Goal: Task Accomplishment & Management: Complete application form

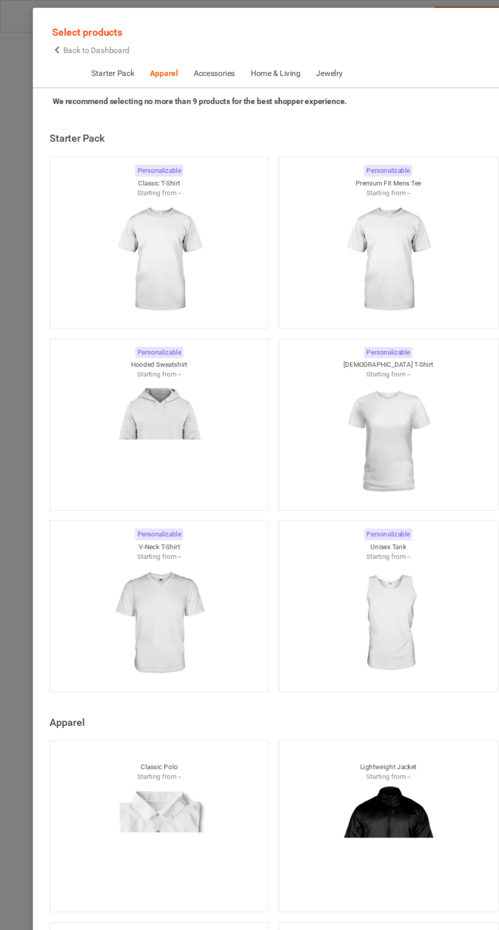
scroll to position [545, 0]
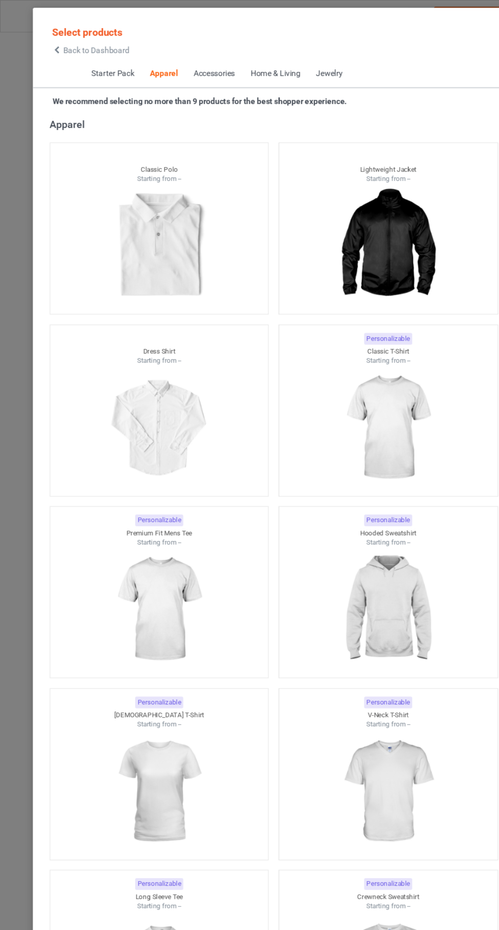
click at [61, 48] on span "Back to Dashboard" at bounding box center [88, 46] width 61 height 8
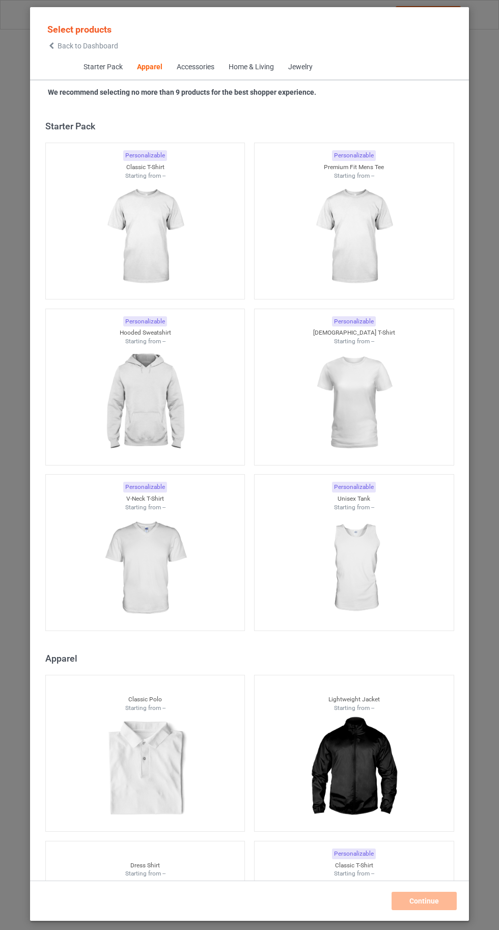
scroll to position [545, 0]
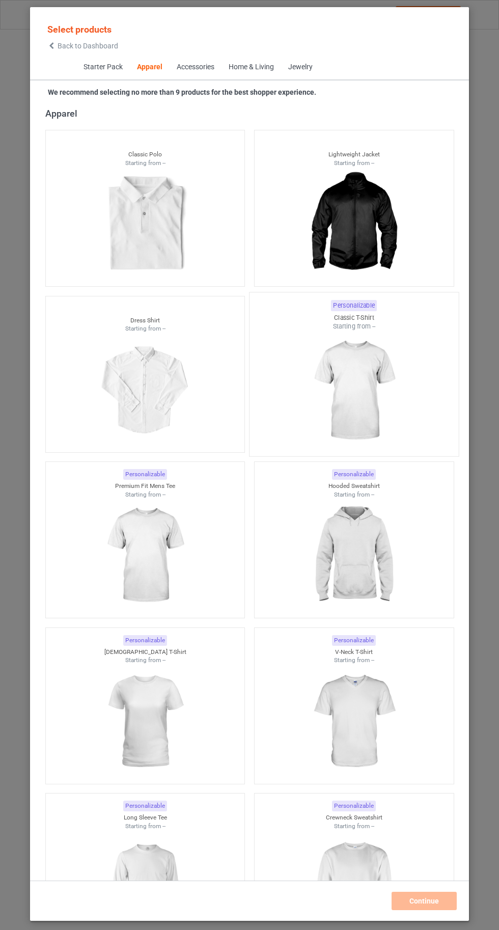
click at [358, 379] on img at bounding box center [354, 391] width 96 height 120
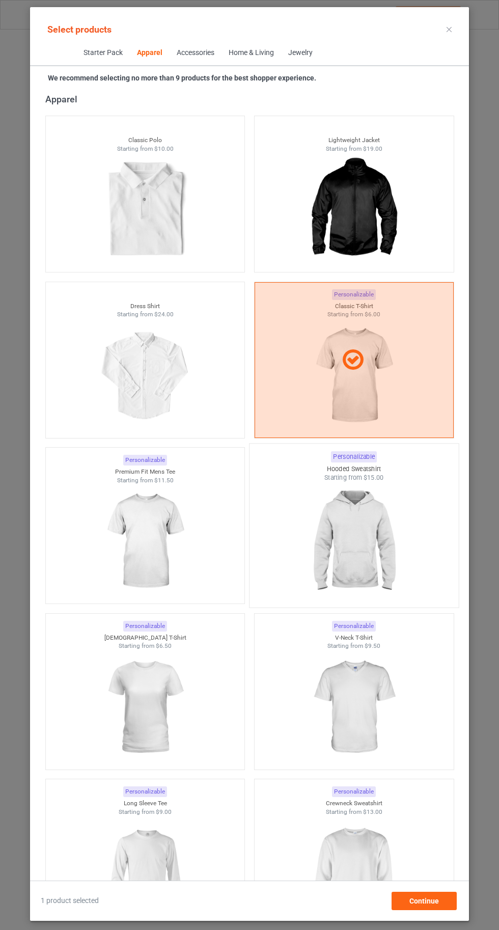
click at [374, 555] on img at bounding box center [354, 542] width 96 height 120
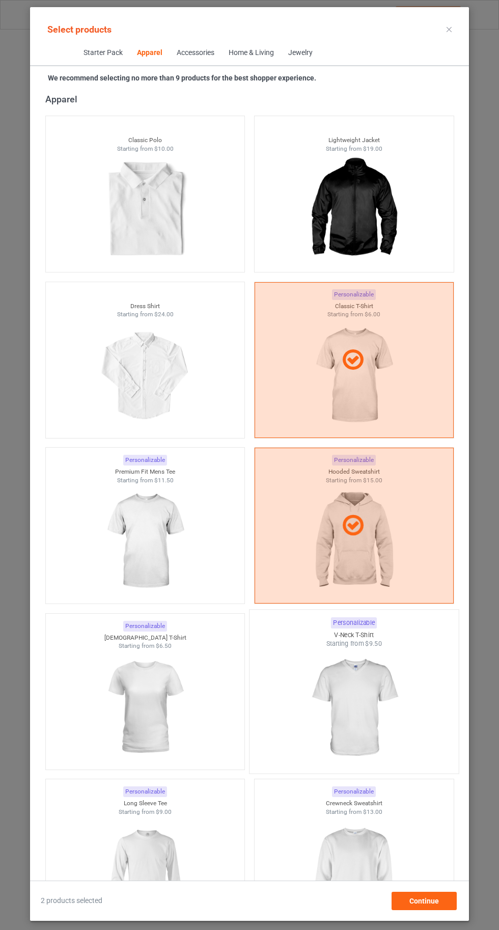
click at [359, 729] on img at bounding box center [354, 708] width 96 height 120
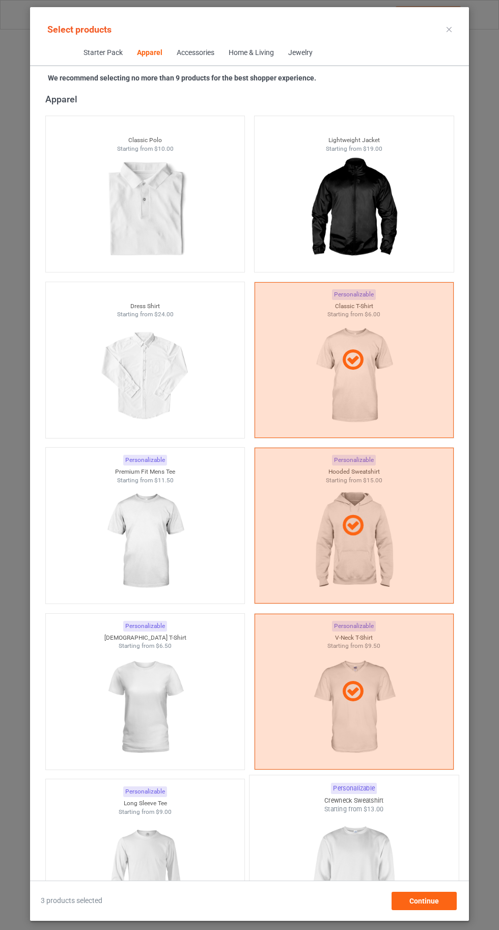
click at [343, 854] on img at bounding box center [354, 874] width 96 height 120
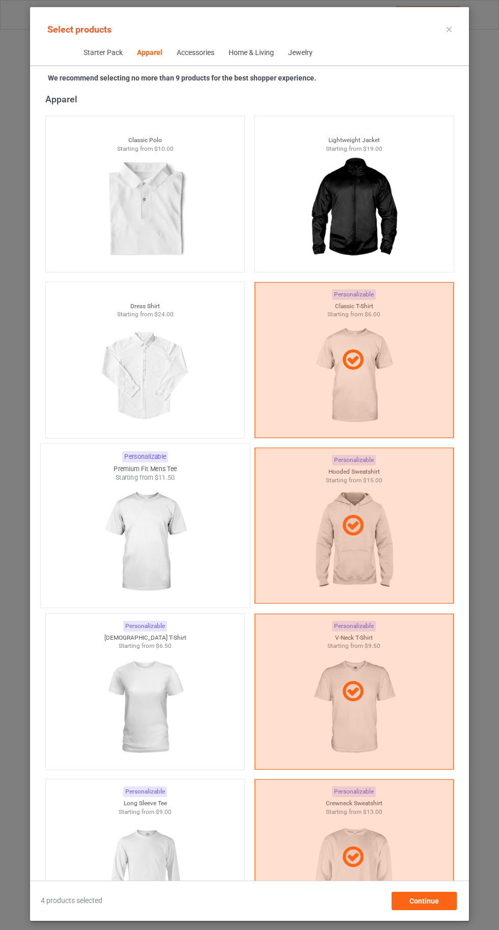
click at [125, 555] on img at bounding box center [145, 542] width 96 height 120
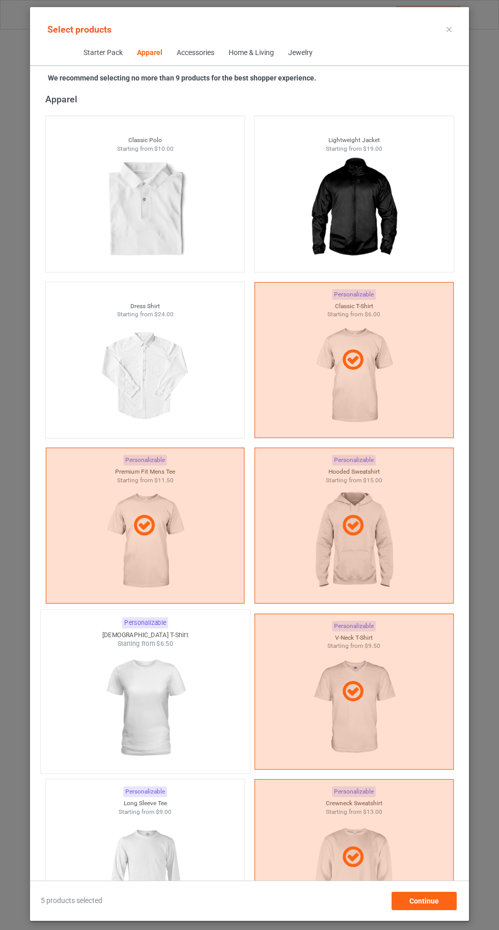
click at [148, 722] on img at bounding box center [145, 708] width 96 height 120
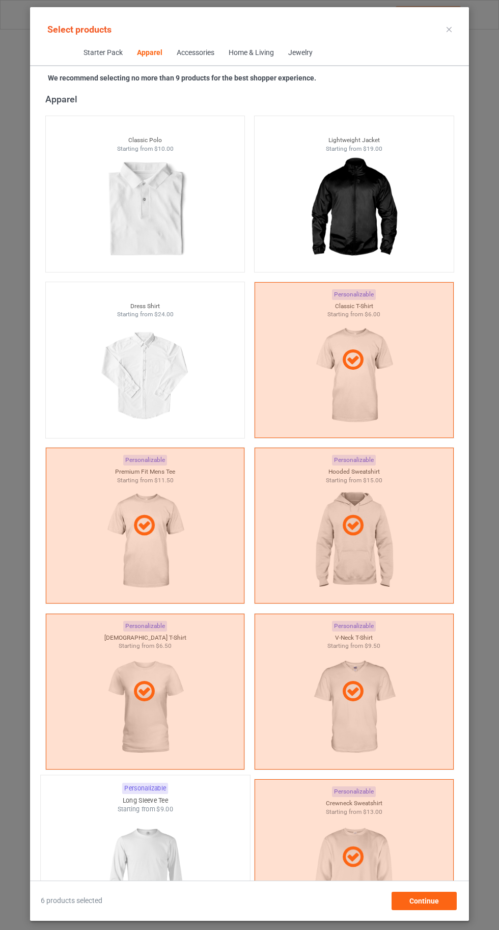
click at [154, 859] on img at bounding box center [145, 874] width 96 height 120
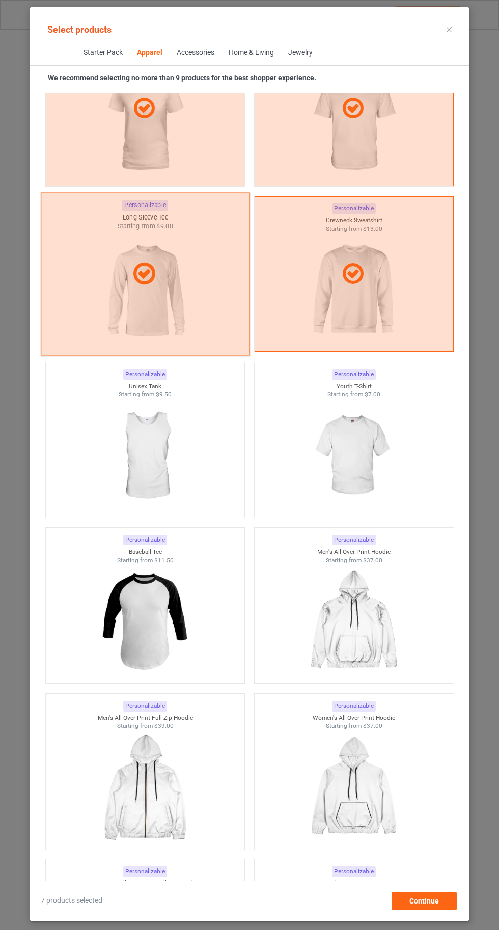
scroll to position [1191, 0]
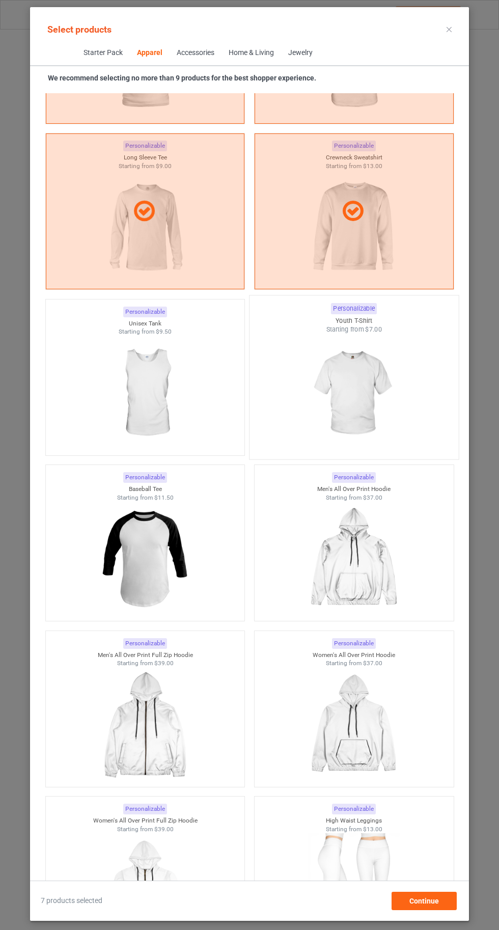
click at [361, 379] on img at bounding box center [354, 394] width 96 height 120
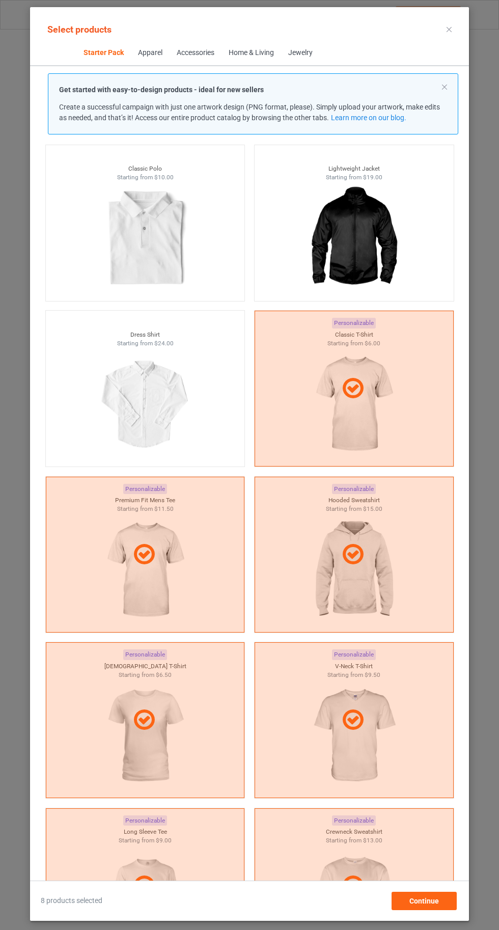
scroll to position [461, 0]
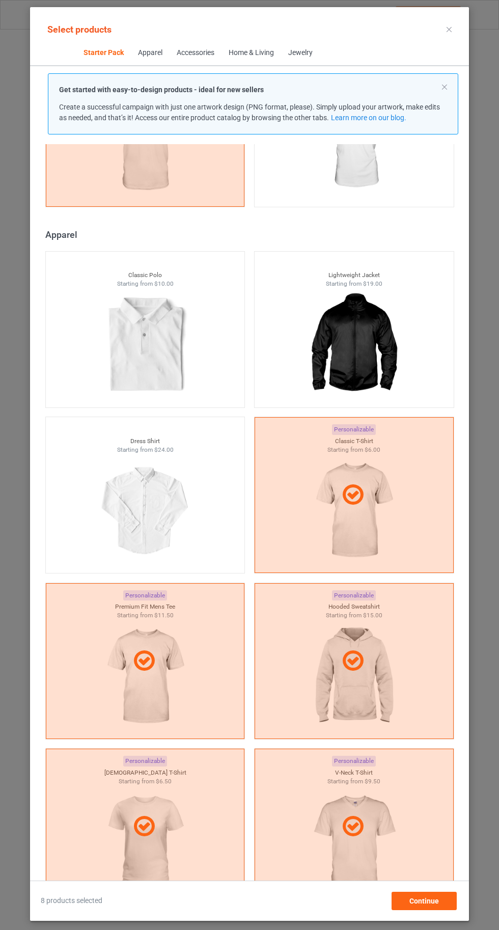
click at [449, 29] on icon at bounding box center [449, 29] width 5 height 5
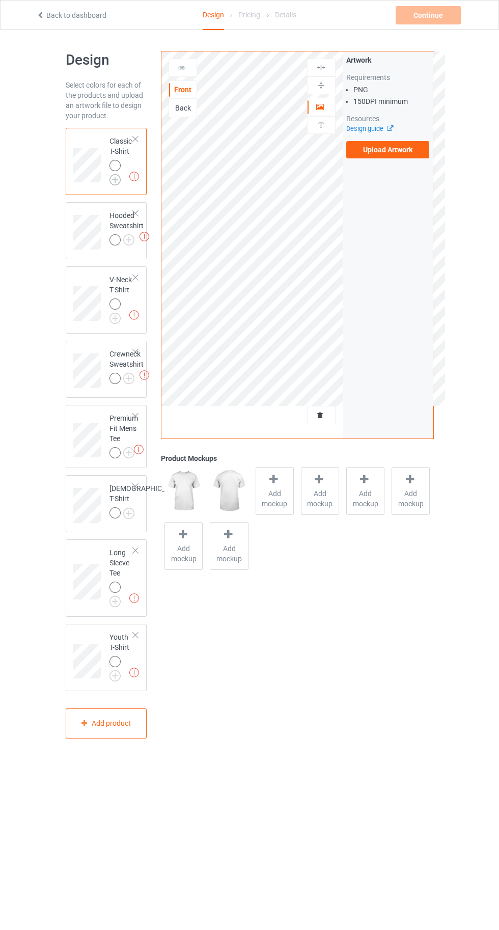
click at [115, 180] on img at bounding box center [115, 179] width 11 height 11
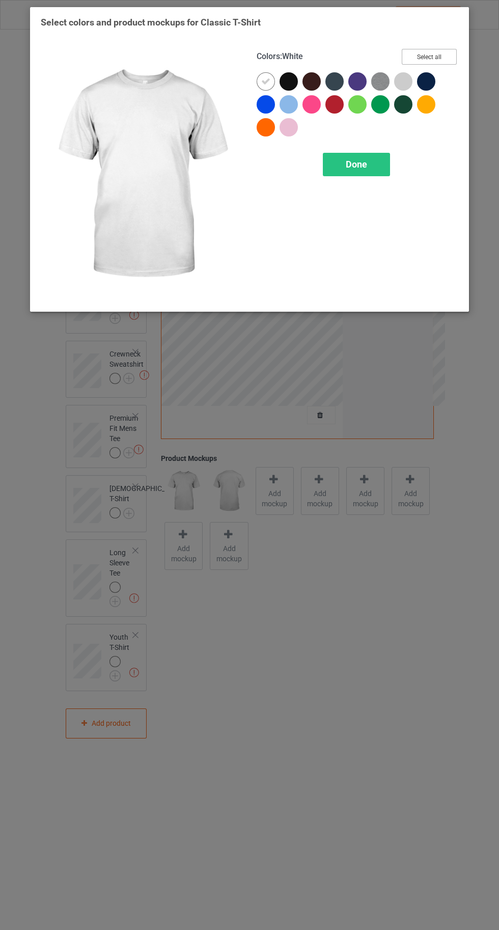
click at [434, 54] on button "Select all" at bounding box center [429, 57] width 55 height 16
click at [264, 80] on icon at bounding box center [265, 81] width 9 height 9
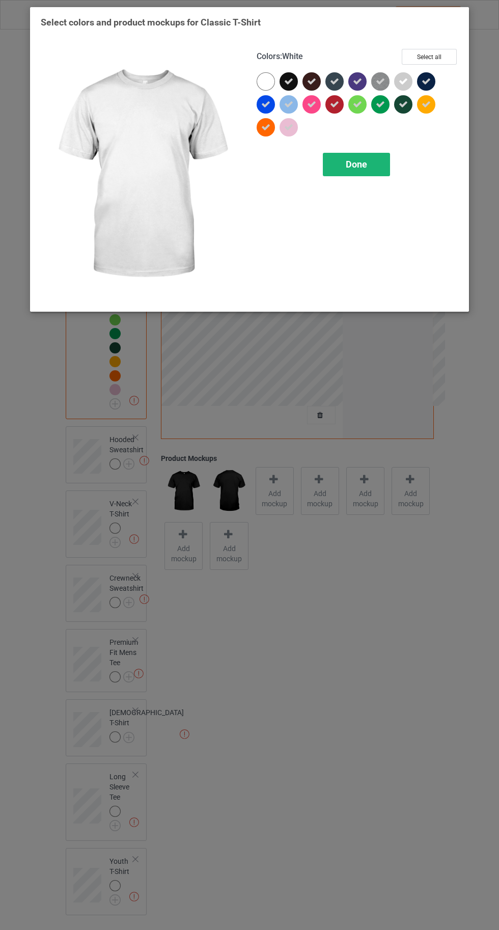
click at [365, 168] on span "Done" at bounding box center [356, 164] width 21 height 11
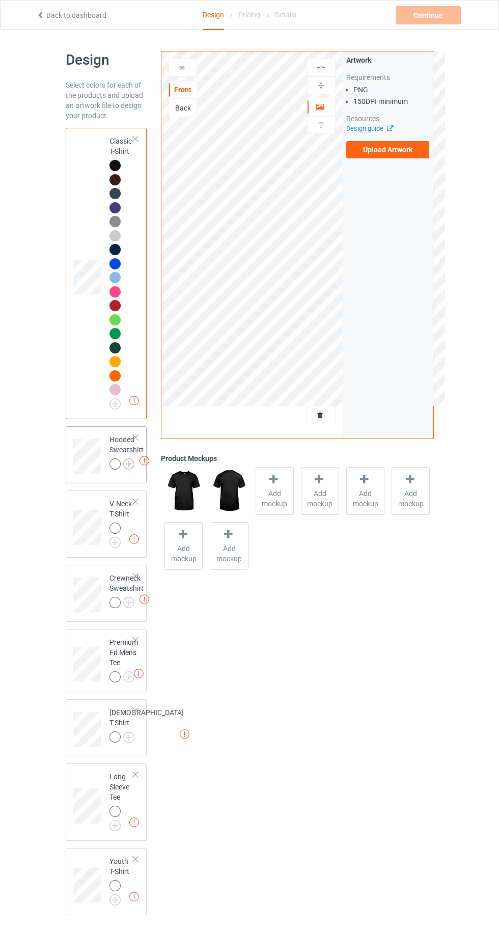
click at [131, 469] on img at bounding box center [128, 463] width 11 height 11
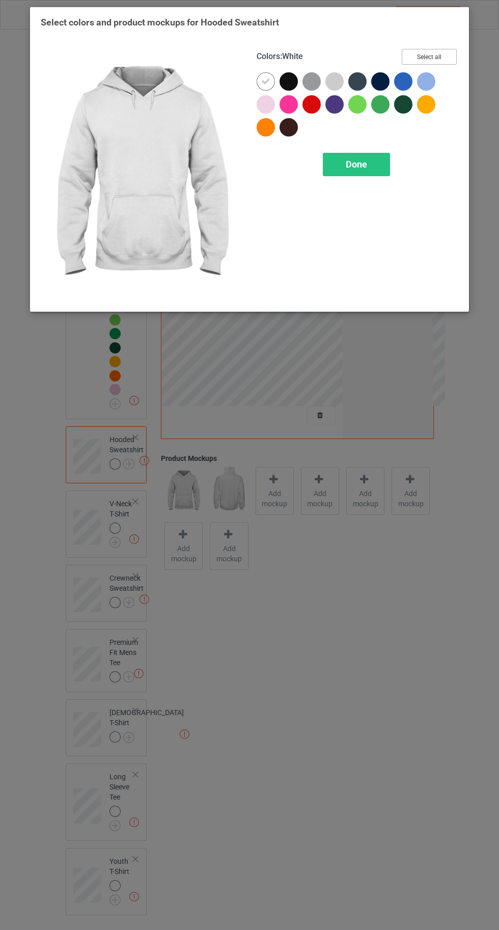
click at [424, 53] on button "Select all" at bounding box center [429, 57] width 55 height 16
click at [261, 81] on icon at bounding box center [265, 81] width 9 height 9
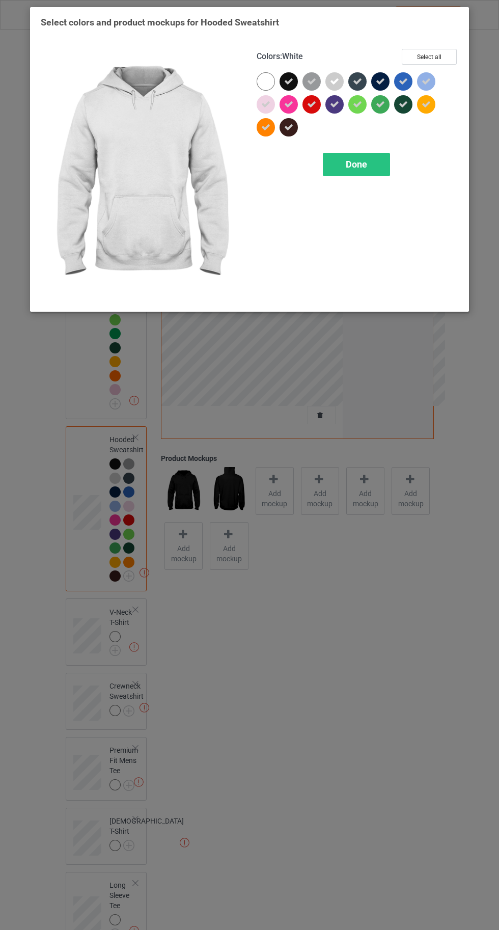
click at [259, 82] on div at bounding box center [266, 81] width 18 height 18
click at [359, 175] on div "Done" at bounding box center [356, 164] width 67 height 23
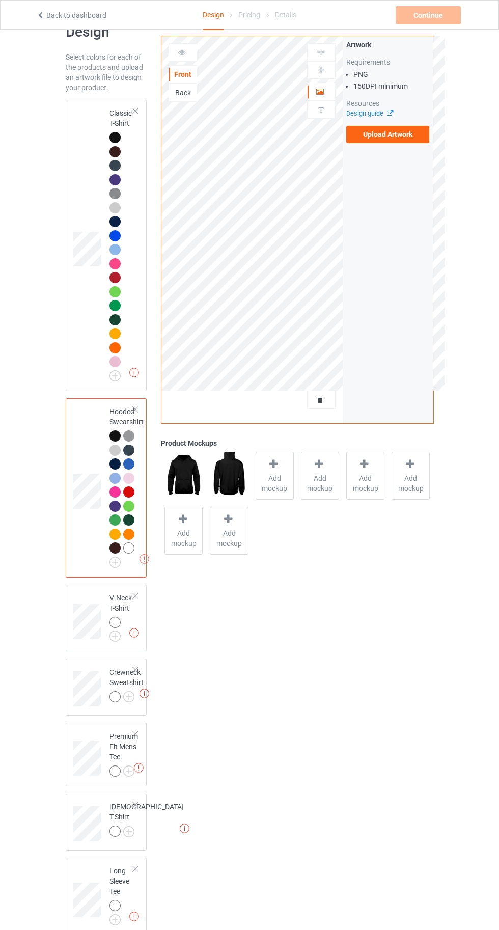
scroll to position [84, 0]
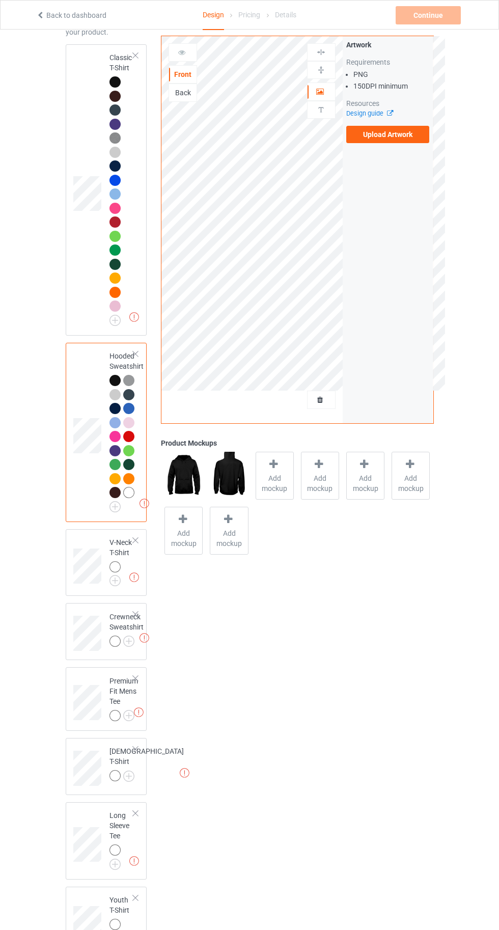
click at [0, 0] on img at bounding box center [0, 0] width 0 height 0
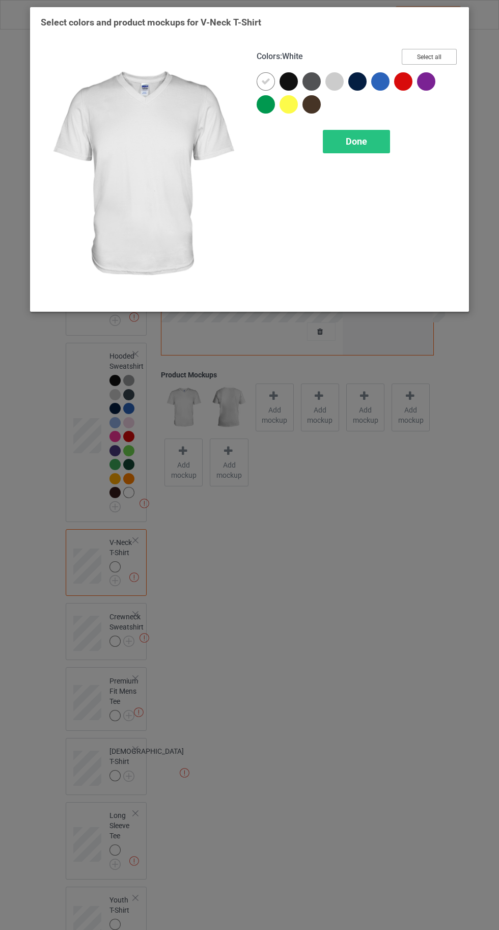
click at [435, 55] on button "Select all" at bounding box center [429, 57] width 55 height 16
click at [265, 81] on icon at bounding box center [265, 81] width 9 height 9
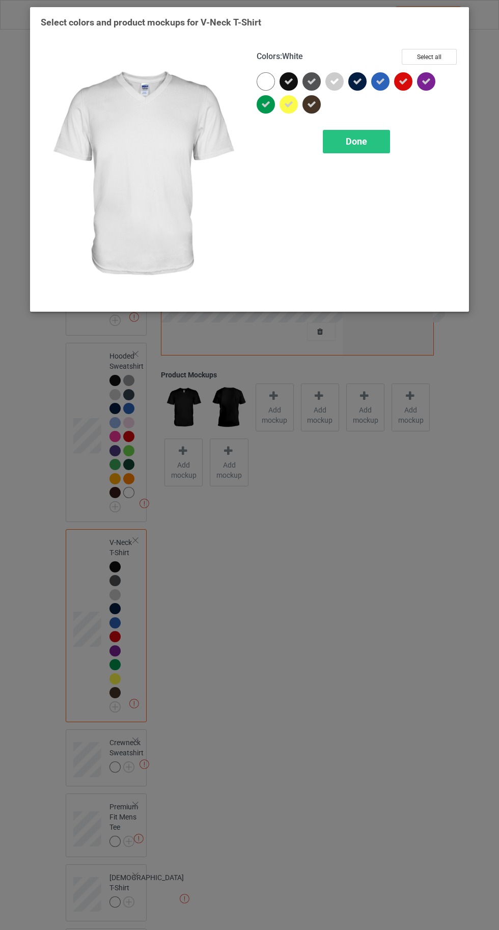
click at [262, 81] on div at bounding box center [266, 81] width 18 height 18
click at [370, 147] on div "Done" at bounding box center [356, 141] width 67 height 23
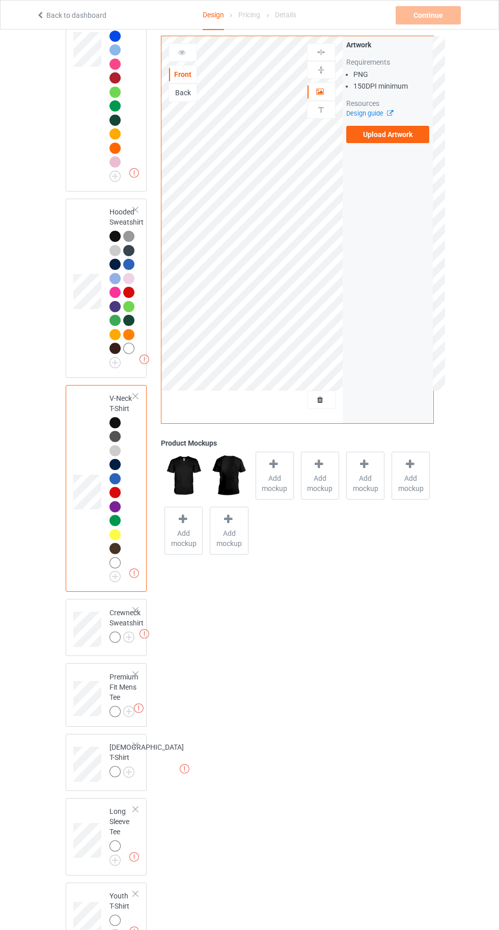
scroll to position [254, 0]
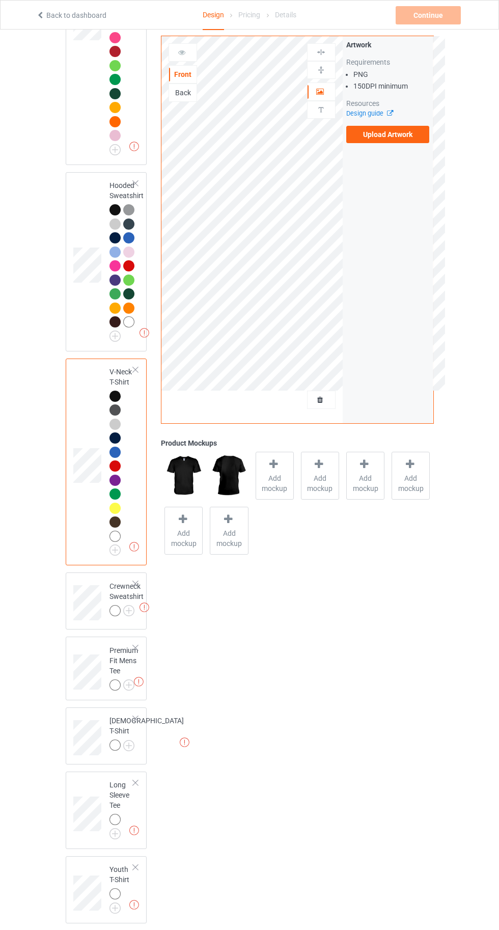
click at [0, 0] on img at bounding box center [0, 0] width 0 height 0
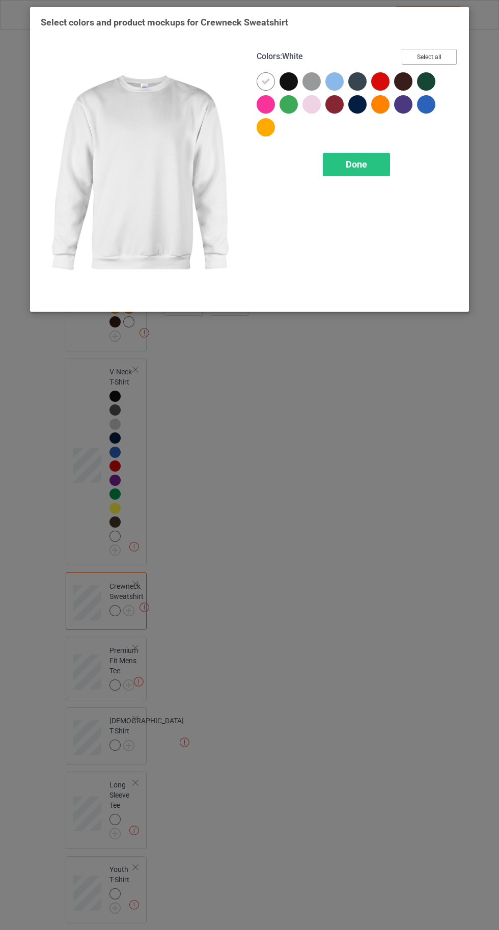
click at [430, 59] on button "Select all" at bounding box center [429, 57] width 55 height 16
click at [265, 81] on icon at bounding box center [265, 81] width 9 height 9
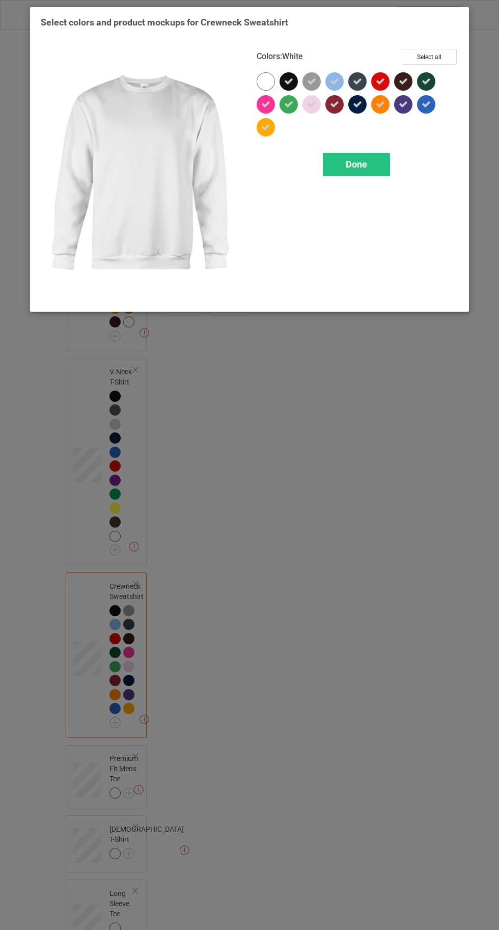
click at [258, 80] on div at bounding box center [266, 81] width 18 height 18
click at [366, 174] on div "Done" at bounding box center [356, 164] width 67 height 23
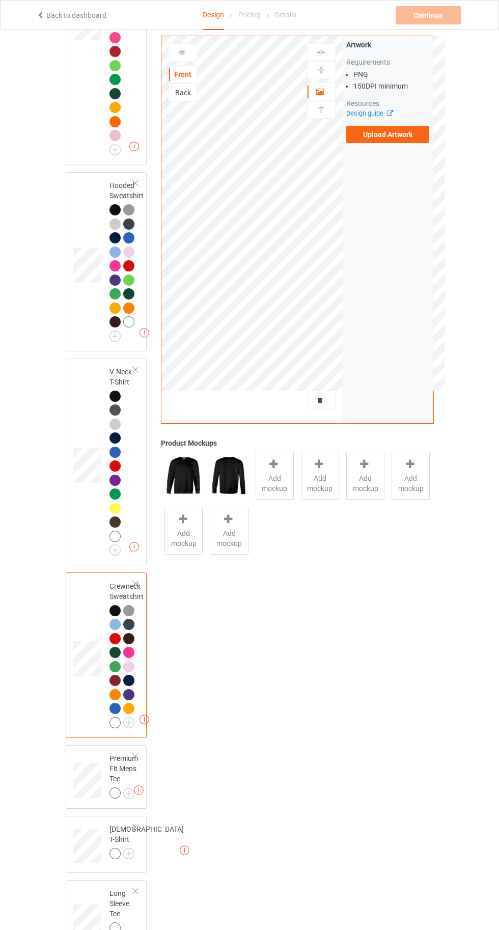
scroll to position [363, 0]
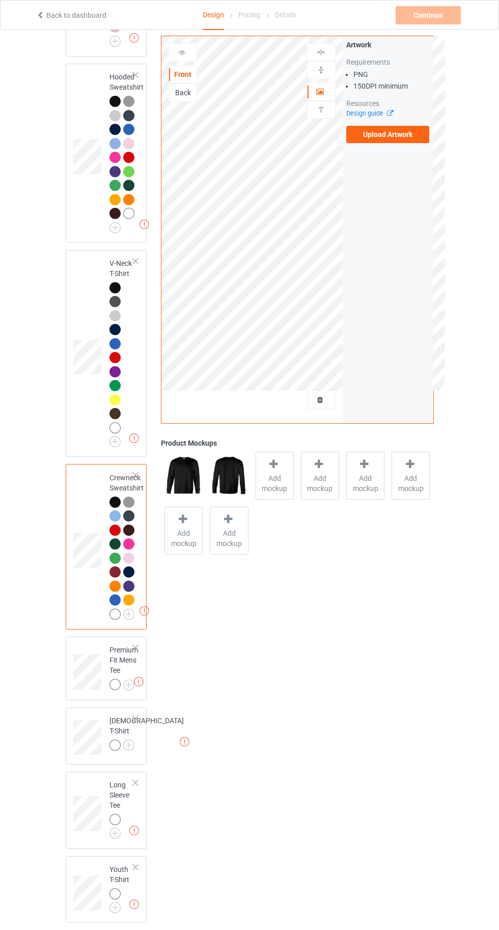
click at [0, 0] on img at bounding box center [0, 0] width 0 height 0
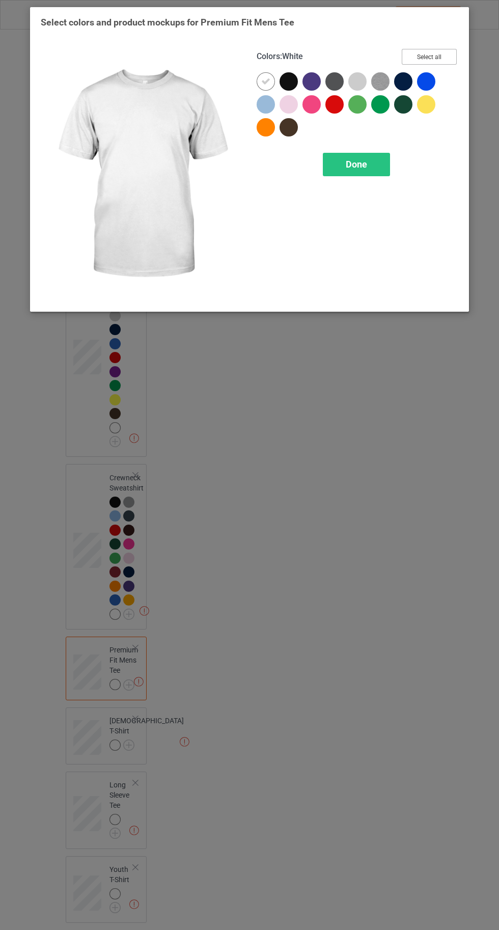
click at [419, 60] on button "Select all" at bounding box center [429, 57] width 55 height 16
click at [430, 60] on button "Reset to Default" at bounding box center [420, 57] width 74 height 16
click at [265, 81] on icon at bounding box center [265, 81] width 9 height 9
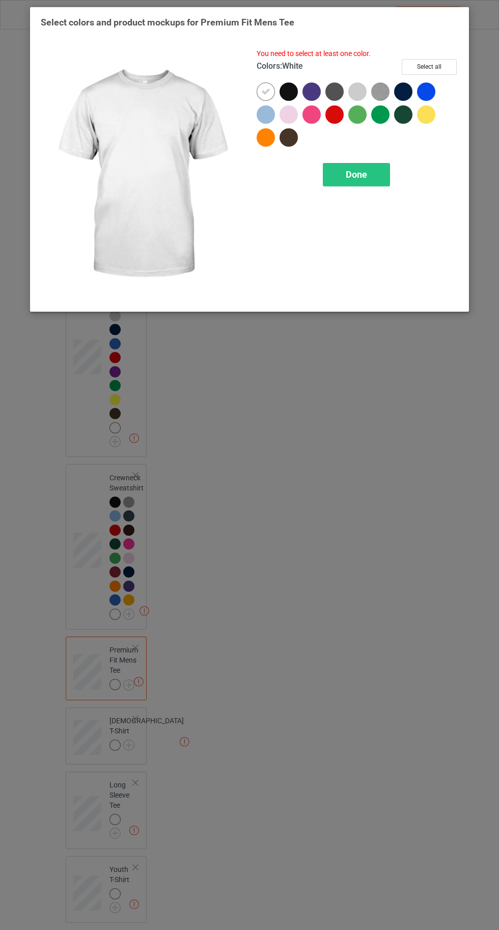
click at [243, 74] on div at bounding box center [142, 175] width 216 height 266
click at [434, 68] on button "Select all" at bounding box center [429, 67] width 55 height 16
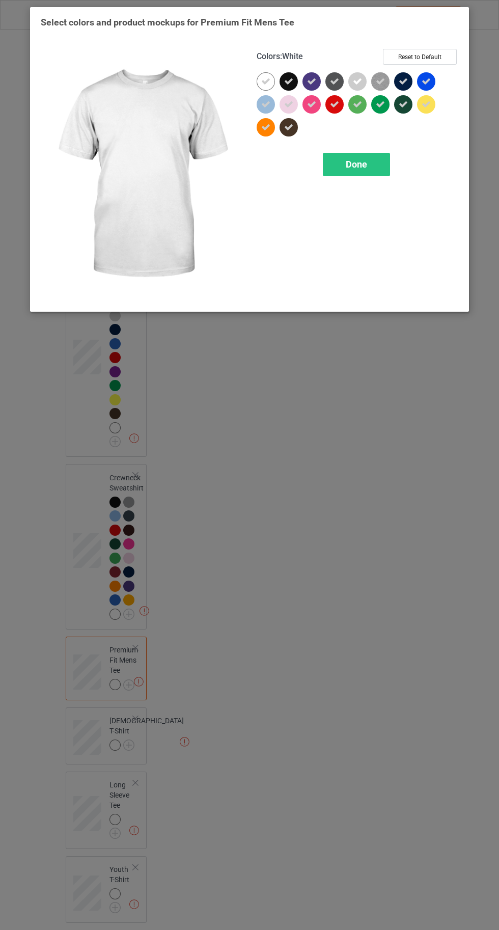
click at [261, 82] on icon at bounding box center [265, 81] width 9 height 9
click at [259, 87] on div at bounding box center [266, 81] width 18 height 18
click at [361, 159] on span "Done" at bounding box center [356, 164] width 21 height 11
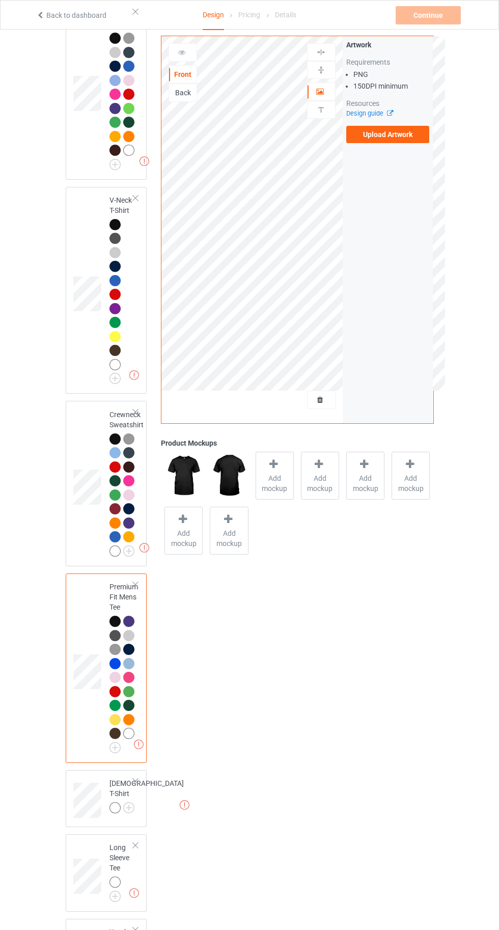
scroll to position [488, 0]
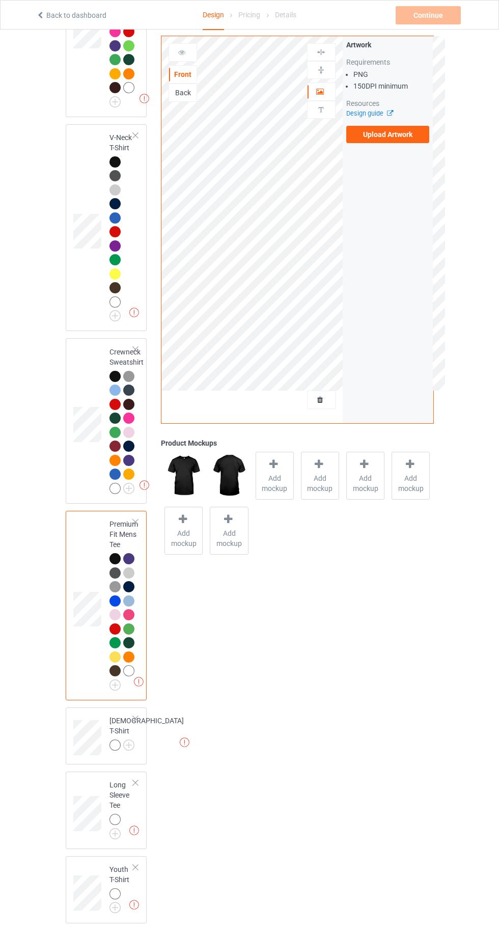
click at [0, 0] on img at bounding box center [0, 0] width 0 height 0
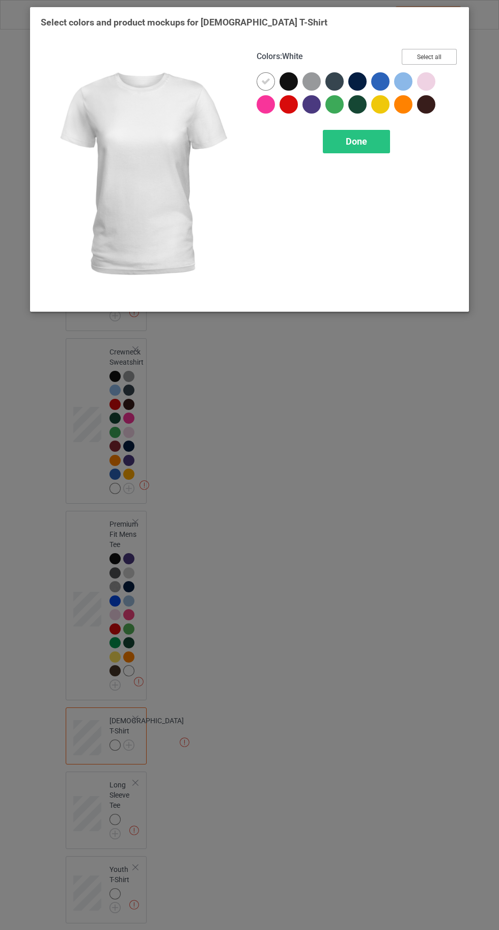
click at [429, 56] on button "Select all" at bounding box center [429, 57] width 55 height 16
click at [265, 83] on icon at bounding box center [265, 81] width 9 height 9
click at [264, 81] on div at bounding box center [266, 81] width 18 height 18
click at [352, 141] on span "Done" at bounding box center [356, 141] width 21 height 11
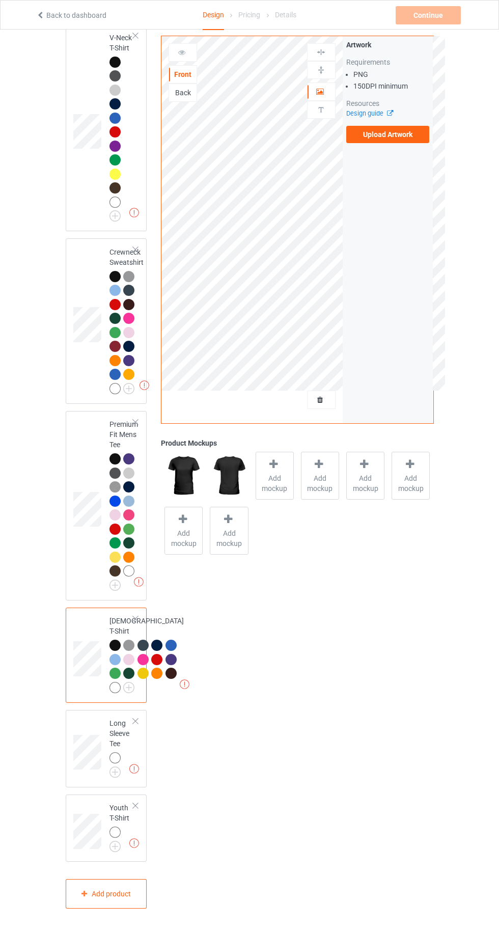
scroll to position [698, 0]
click at [0, 0] on img at bounding box center [0, 0] width 0 height 0
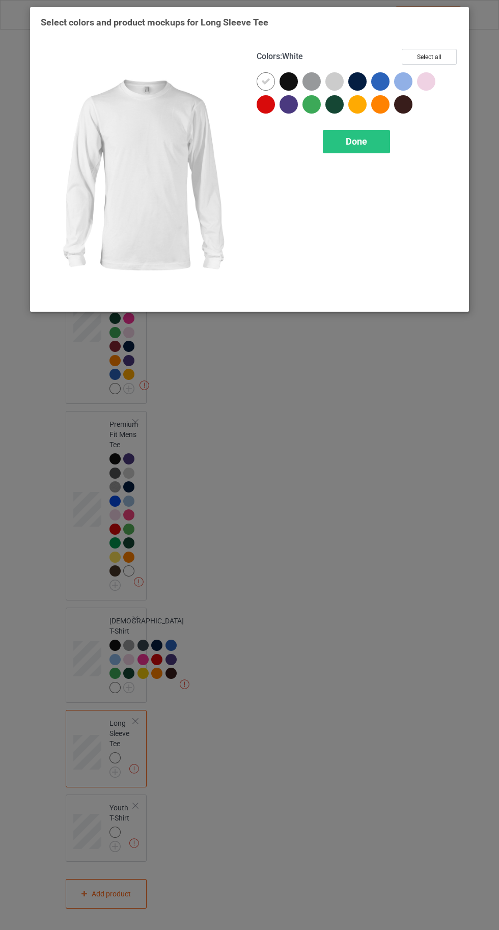
click at [450, 51] on button "Select all" at bounding box center [429, 57] width 55 height 16
click at [263, 83] on icon at bounding box center [265, 81] width 9 height 9
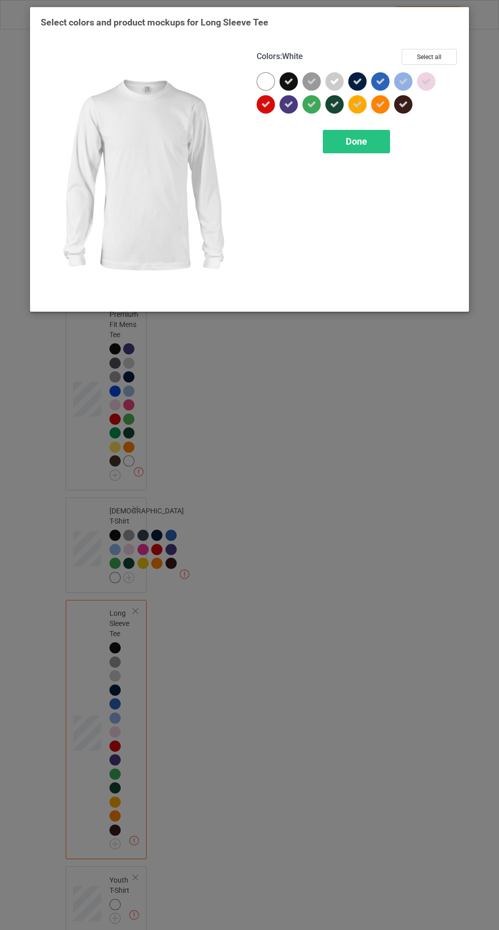
click at [266, 79] on div at bounding box center [266, 81] width 18 height 18
click at [355, 141] on span "Done" at bounding box center [356, 141] width 21 height 11
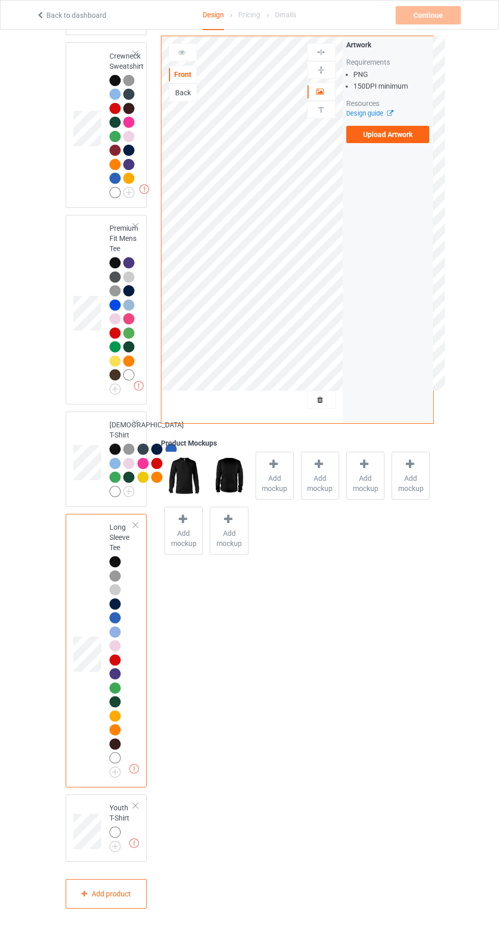
scroll to position [894, 0]
click at [0, 0] on img at bounding box center [0, 0] width 0 height 0
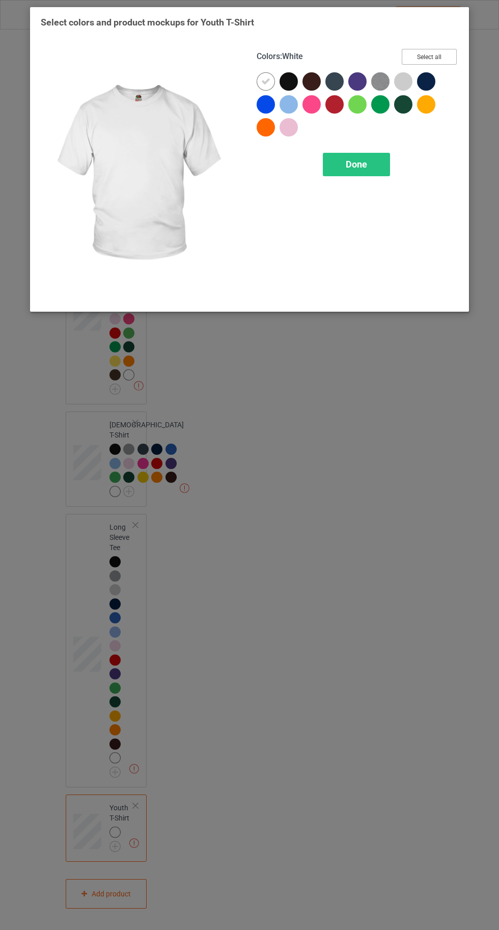
click at [439, 58] on button "Select all" at bounding box center [429, 57] width 55 height 16
click at [264, 74] on div at bounding box center [266, 81] width 18 height 18
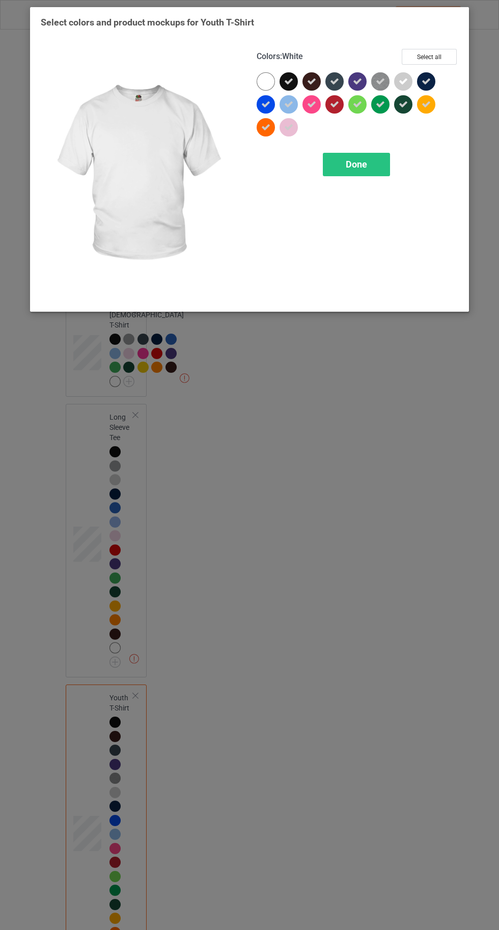
click at [259, 81] on div at bounding box center [266, 81] width 18 height 18
click at [350, 170] on div "Done" at bounding box center [356, 164] width 67 height 23
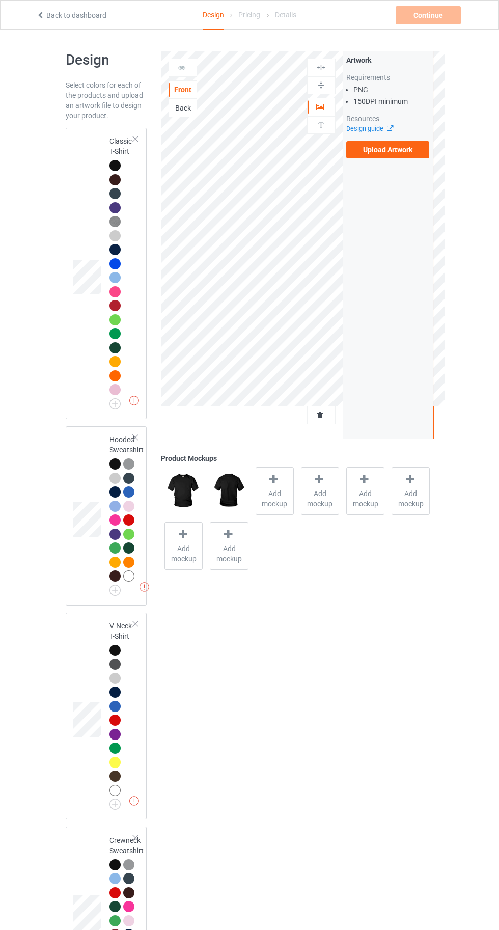
click at [113, 163] on div at bounding box center [115, 165] width 11 height 11
click at [393, 149] on label "Upload Artwork" at bounding box center [388, 149] width 84 height 17
click at [0, 0] on input "Upload Artwork" at bounding box center [0, 0] width 0 height 0
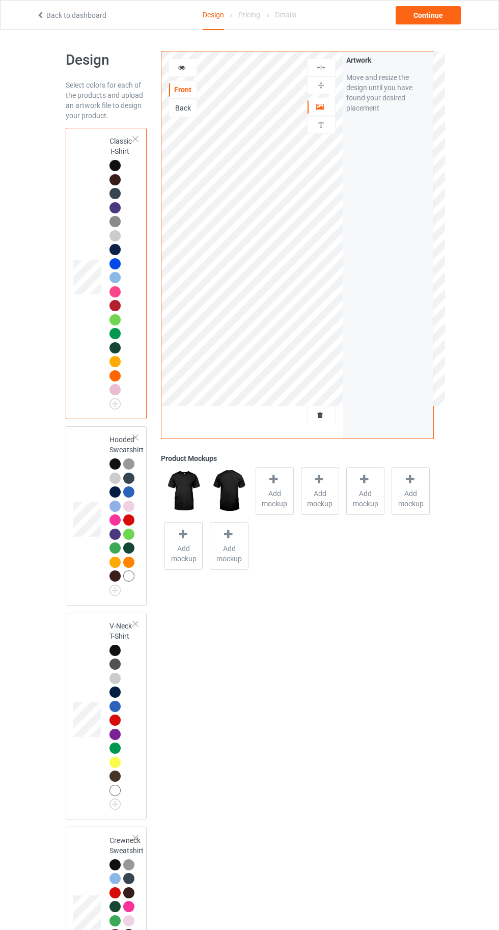
click at [110, 306] on div at bounding box center [115, 305] width 11 height 11
click at [113, 221] on img at bounding box center [115, 221] width 11 height 11
click at [292, 483] on div "Add mockup" at bounding box center [275, 491] width 38 height 48
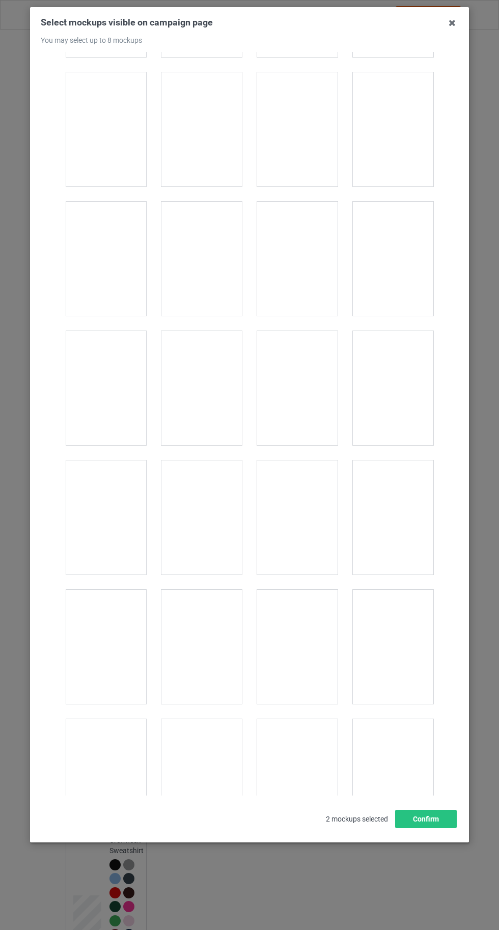
scroll to position [1667, 0]
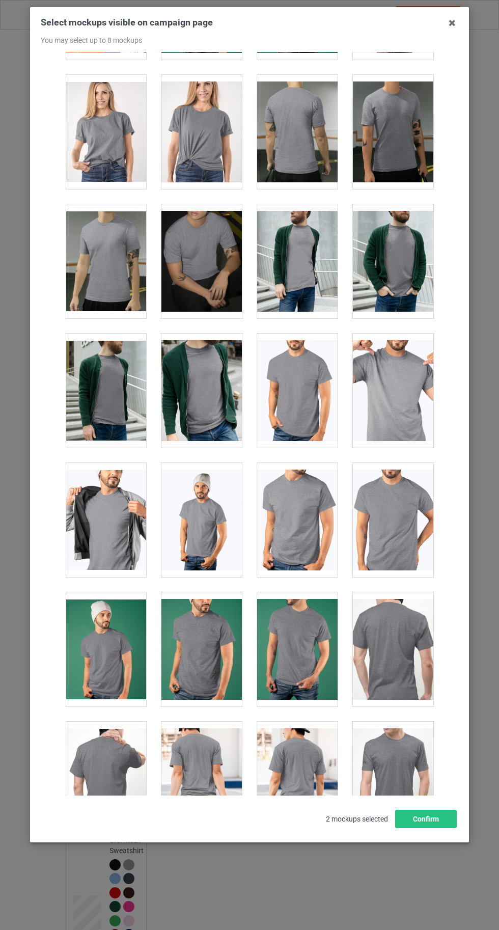
click at [197, 88] on div at bounding box center [201, 132] width 80 height 114
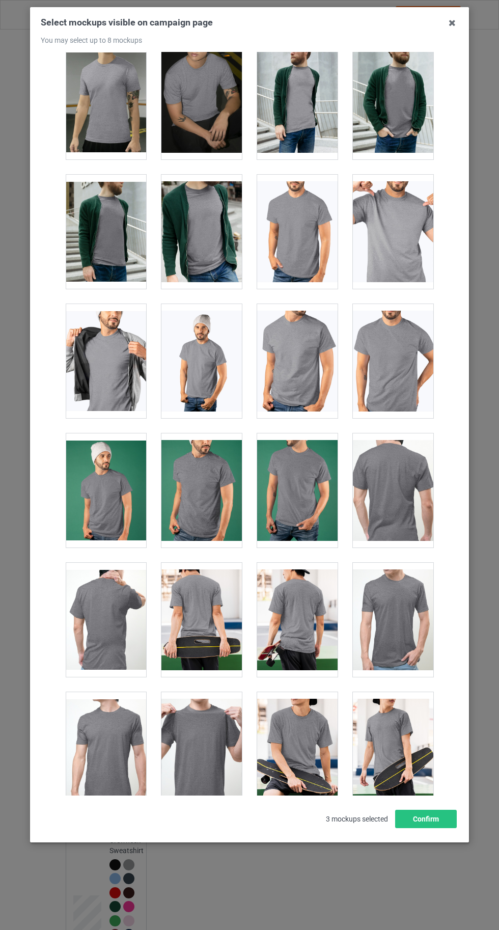
scroll to position [1830, 0]
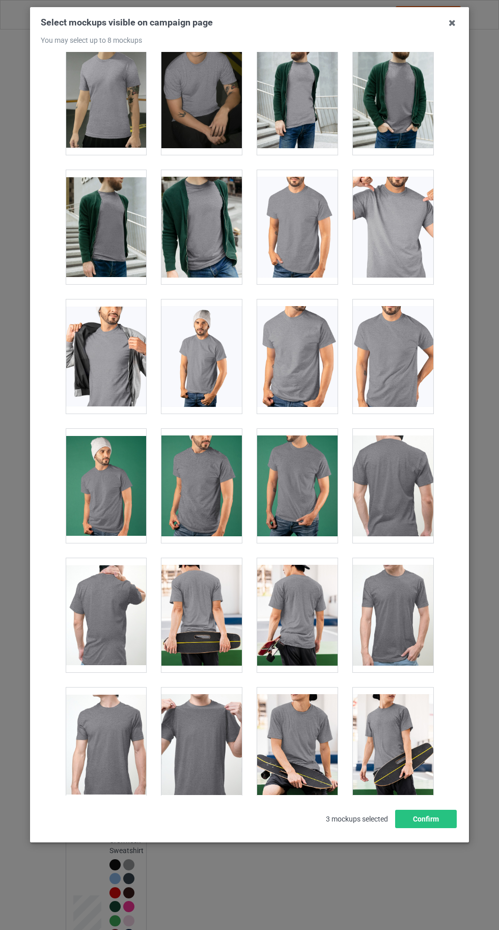
click at [314, 694] on div at bounding box center [297, 745] width 80 height 114
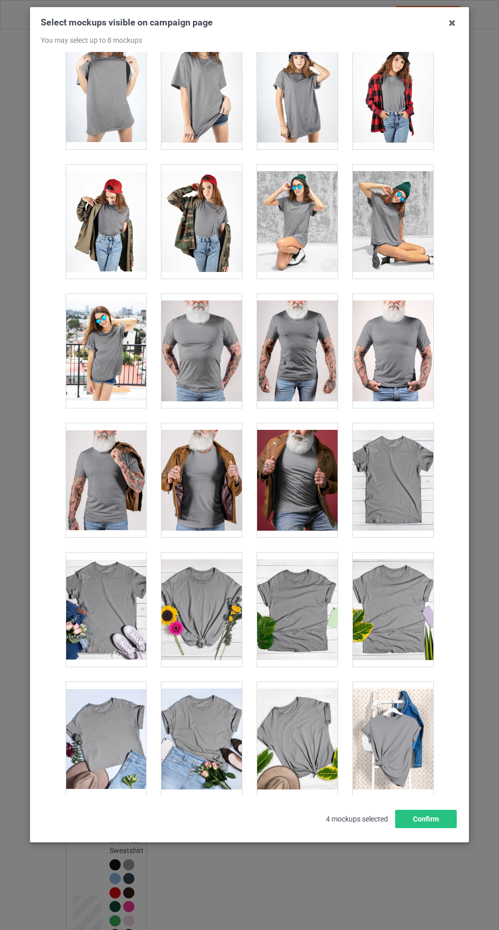
scroll to position [14045, 0]
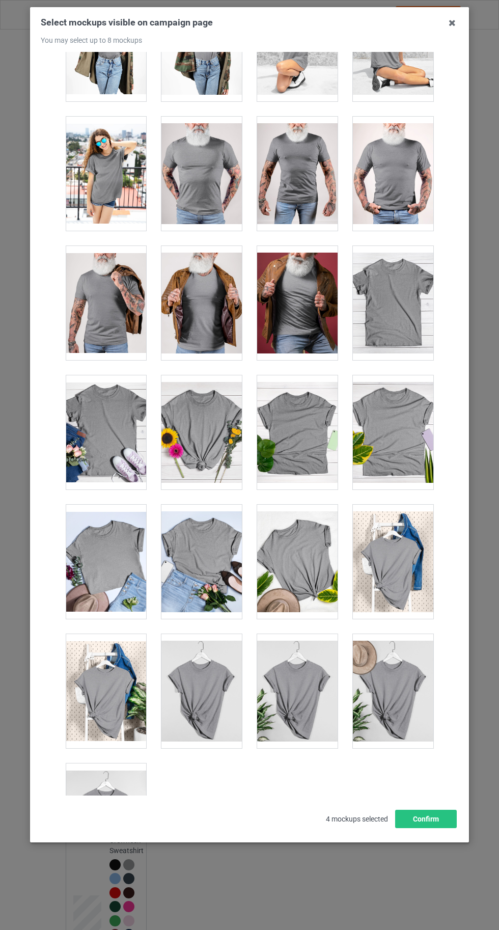
click at [96, 799] on div at bounding box center [106, 821] width 80 height 114
click at [100, 664] on div at bounding box center [106, 691] width 80 height 114
click at [440, 828] on button "Confirm" at bounding box center [426, 819] width 62 height 18
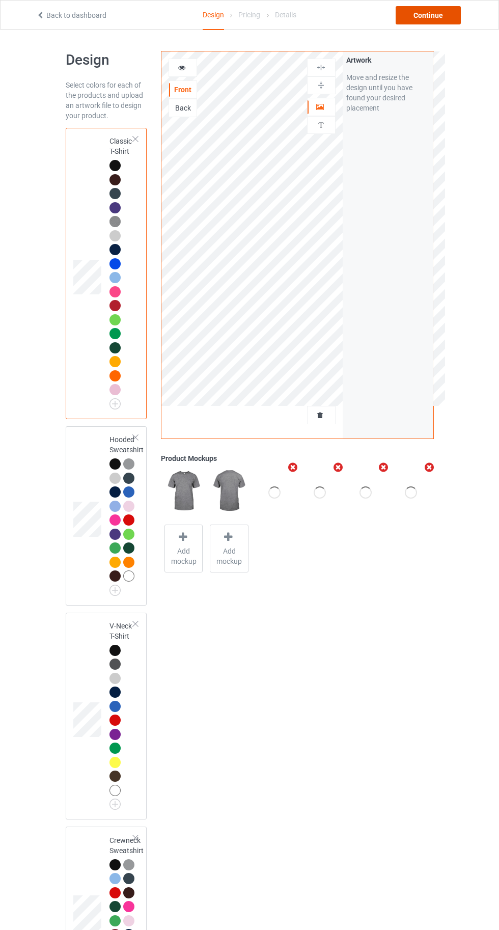
click at [447, 11] on div "Continue" at bounding box center [428, 15] width 65 height 18
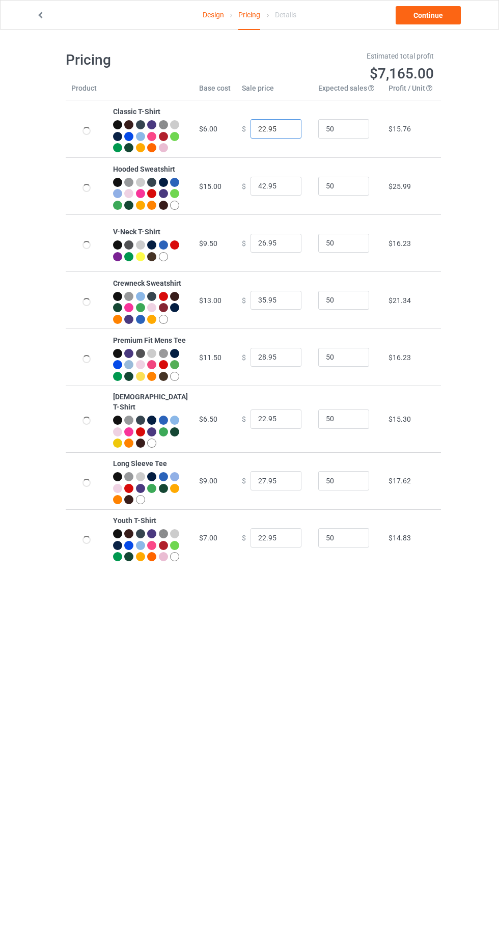
click at [257, 138] on input "22.95" at bounding box center [276, 128] width 51 height 19
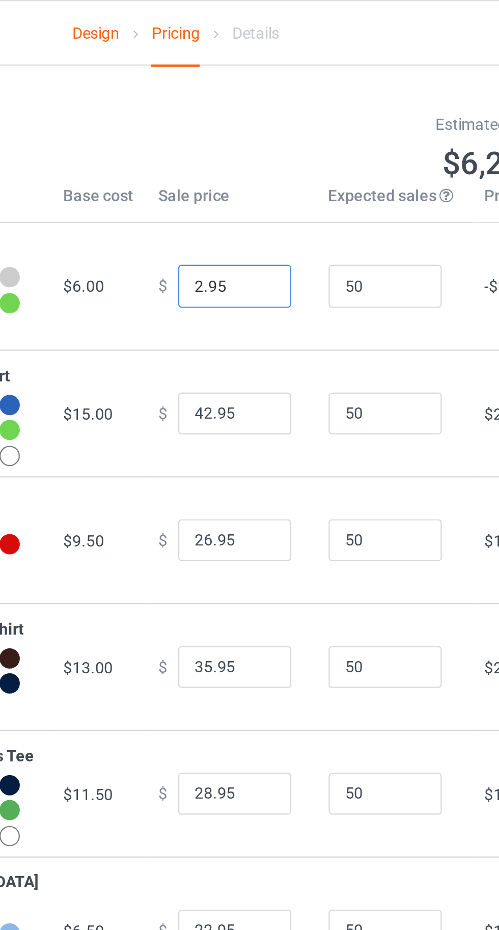
type input "20.95"
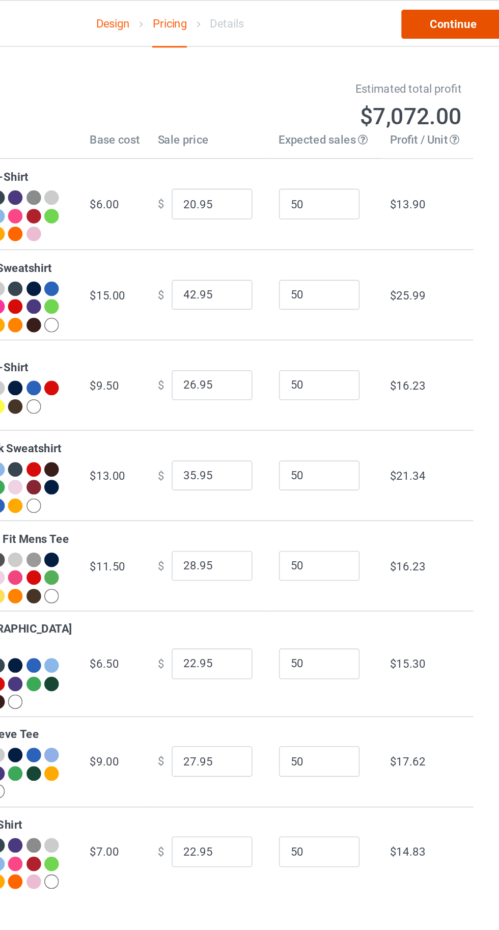
click at [422, 14] on link "Continue" at bounding box center [428, 15] width 65 height 18
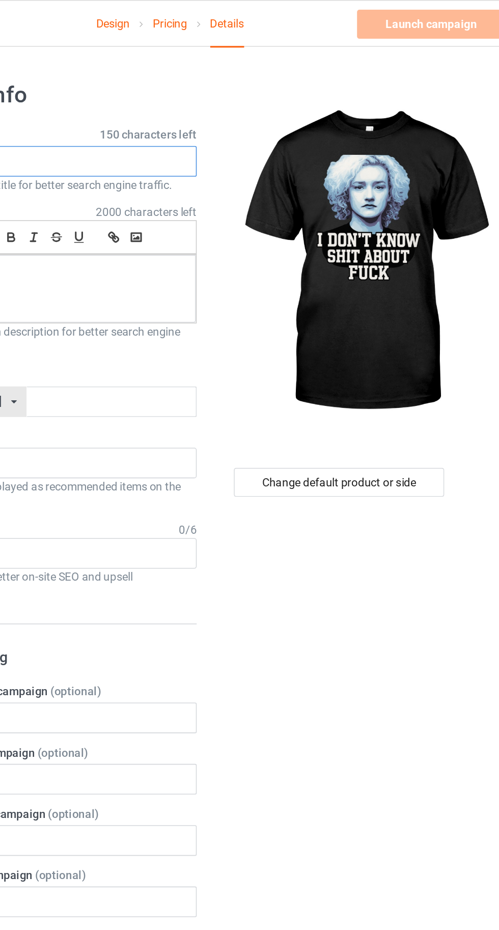
click at [207, 102] on input "text" at bounding box center [166, 101] width 201 height 19
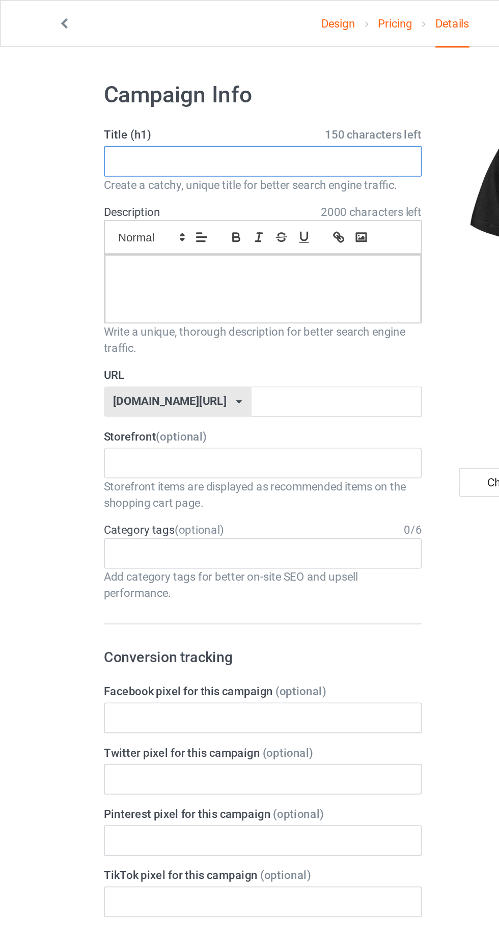
paste input "DON'T KNOW SHIT ABOUT FUCK"
type input "DON'T KNOW SHIT ABOUT FUCK"
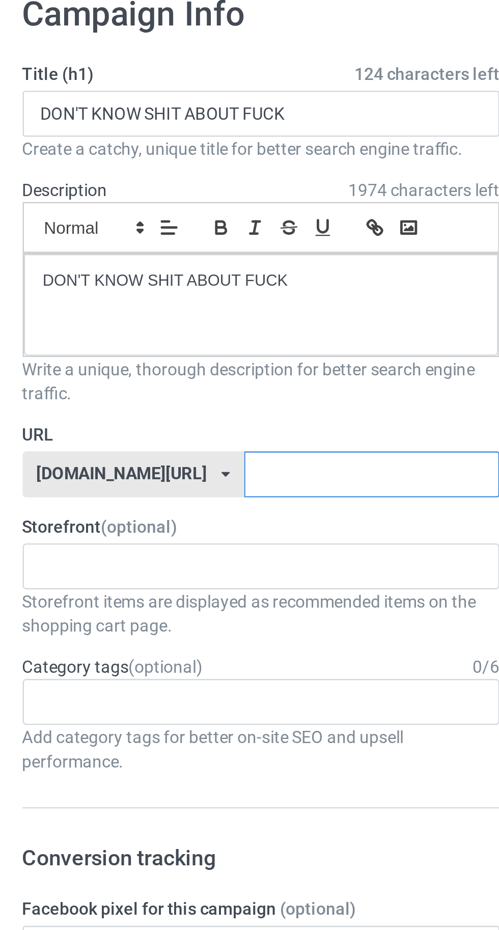
click at [214, 253] on input "text" at bounding box center [212, 253] width 107 height 19
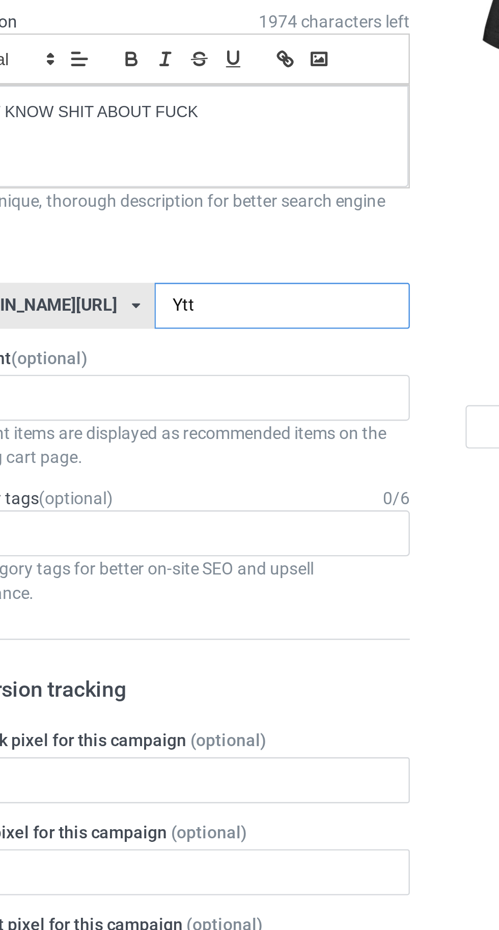
type input "Yttg"
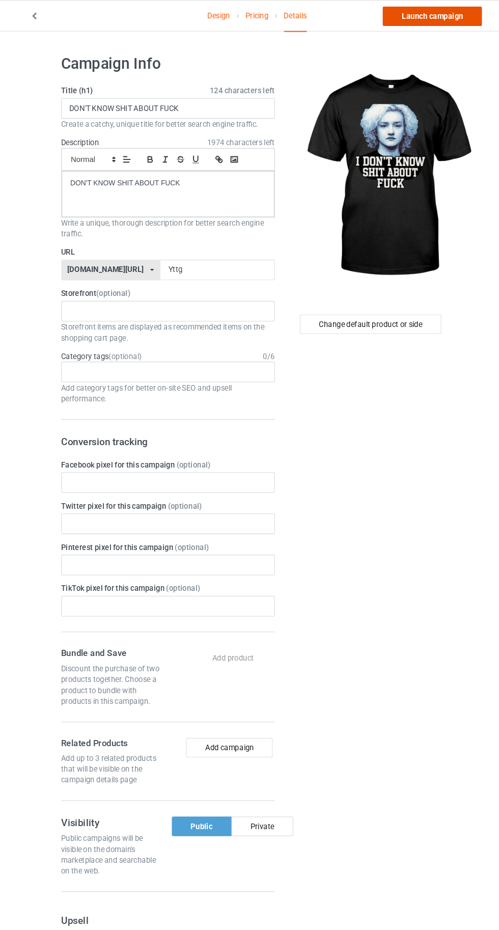
click at [396, 14] on link "Launch campaign" at bounding box center [414, 15] width 93 height 18
